Goal: Use online tool/utility: Utilize a website feature to perform a specific function

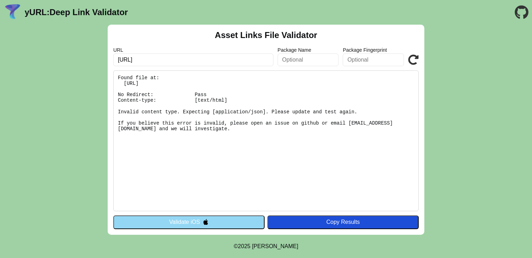
click at [208, 224] on img at bounding box center [206, 222] width 6 height 6
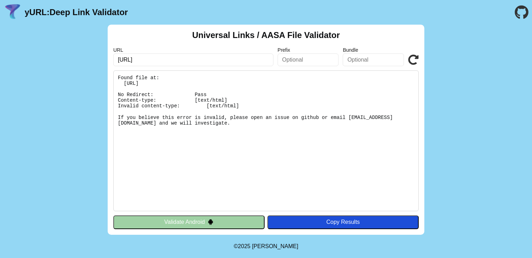
click at [206, 60] on input "[URL]" at bounding box center [193, 59] width 160 height 13
paste input "text"
type input "https://app.dabadu.ai/.well-known/apple-app-site-association"
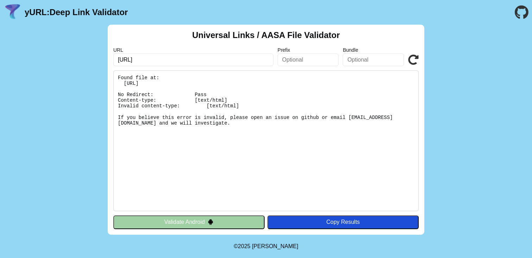
click at [190, 223] on button "Validate Android" at bounding box center [188, 221] width 151 height 13
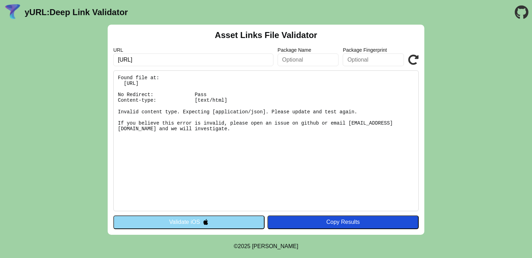
click at [189, 224] on button "Validate iOS" at bounding box center [188, 221] width 151 height 13
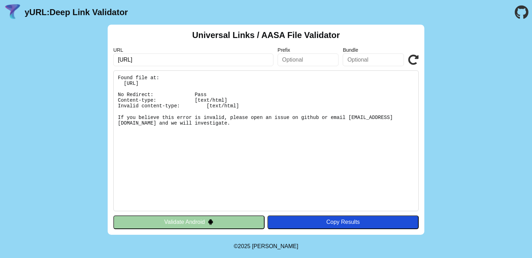
click at [190, 225] on button "Validate Android" at bounding box center [188, 221] width 151 height 13
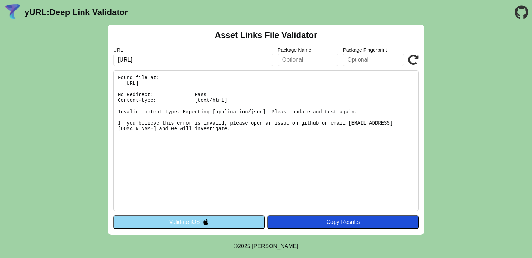
click at [181, 63] on input "[URL]" at bounding box center [193, 59] width 160 height 13
paste input "text"
type input "https://app.dabadu.ai/.well-known/apple-app-site-association"
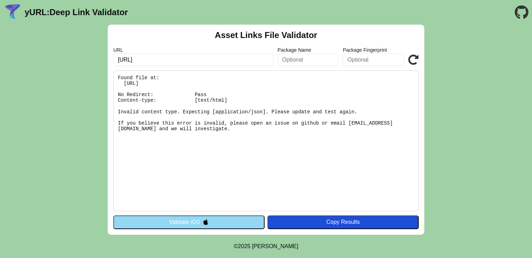
click at [413, 58] on icon at bounding box center [413, 60] width 11 height 11
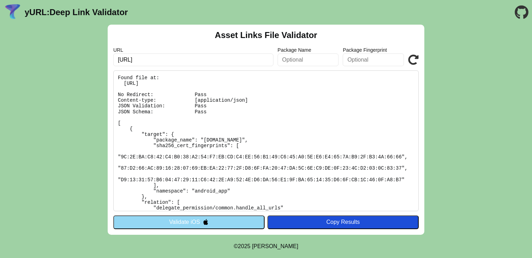
click at [237, 59] on input "https://app.dabadu.ai/.well-known/apple-app-site-association" at bounding box center [193, 59] width 160 height 13
paste input "-uat"
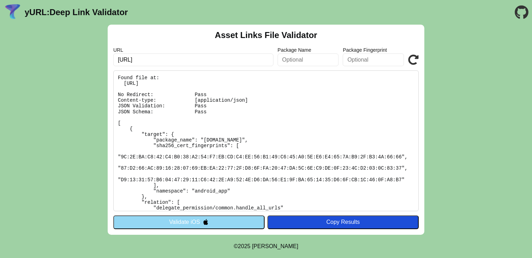
type input "[URL]"
click at [411, 60] on icon at bounding box center [413, 60] width 11 height 11
